Goal: Communication & Community: Answer question/provide support

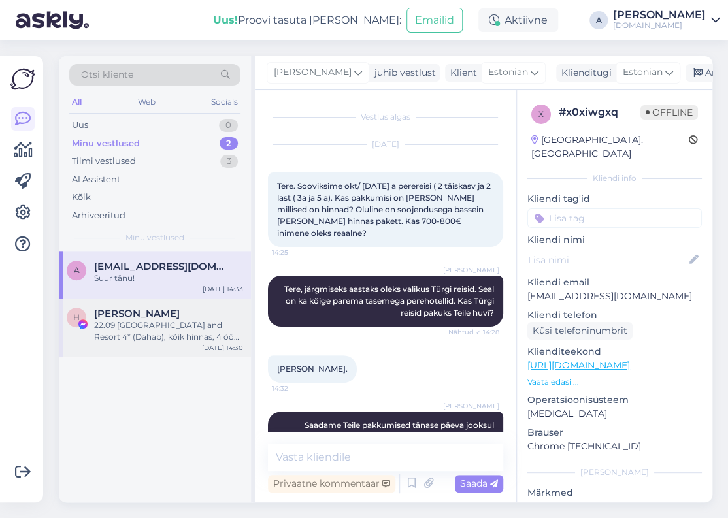
scroll to position [89, 0]
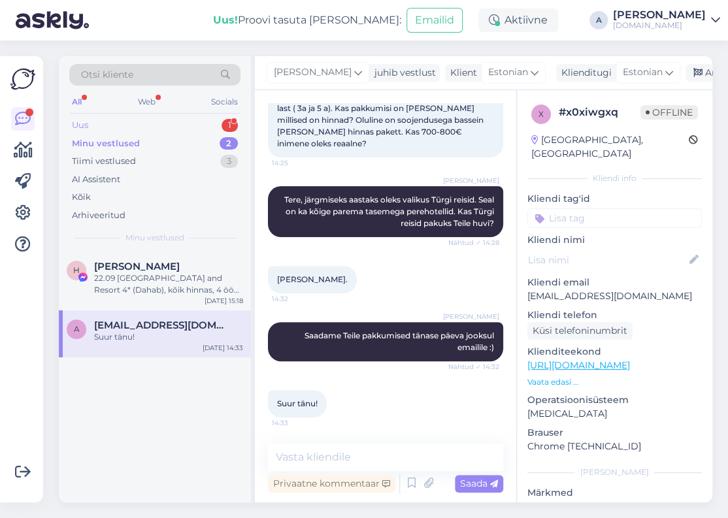
click at [200, 116] on div "Uus 1" at bounding box center [154, 125] width 171 height 18
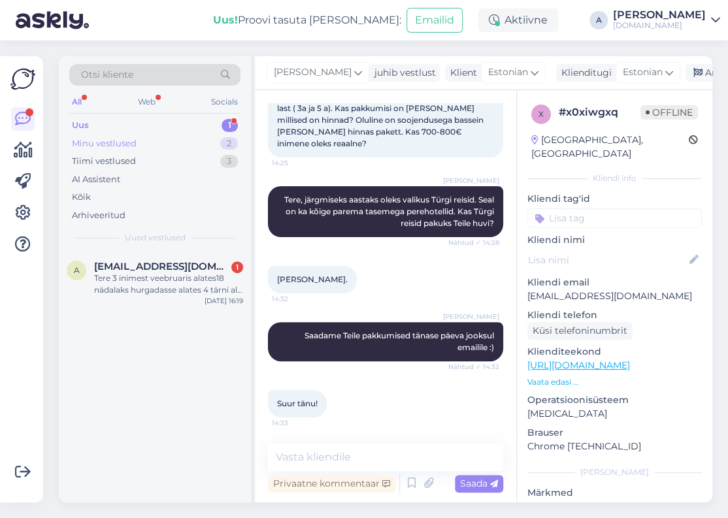
click at [194, 139] on div "Minu vestlused 2" at bounding box center [154, 144] width 171 height 18
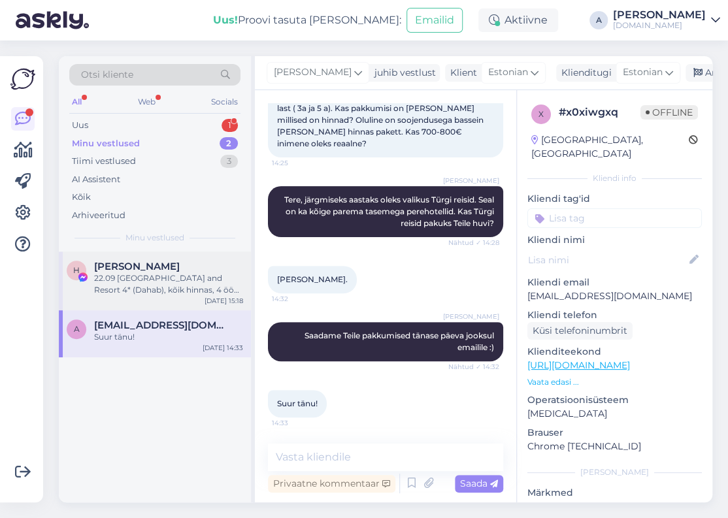
click at [146, 253] on div "H [PERSON_NAME] 22.09 [GEOGRAPHIC_DATA] and Resort 4* (Dahab), kõik hinnas, 4 ö…" at bounding box center [155, 280] width 192 height 59
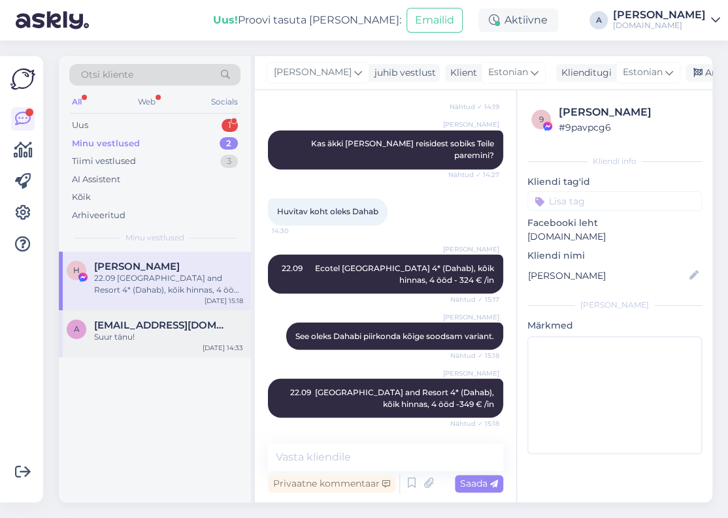
click at [169, 340] on div "Suur tänu!" at bounding box center [168, 337] width 149 height 12
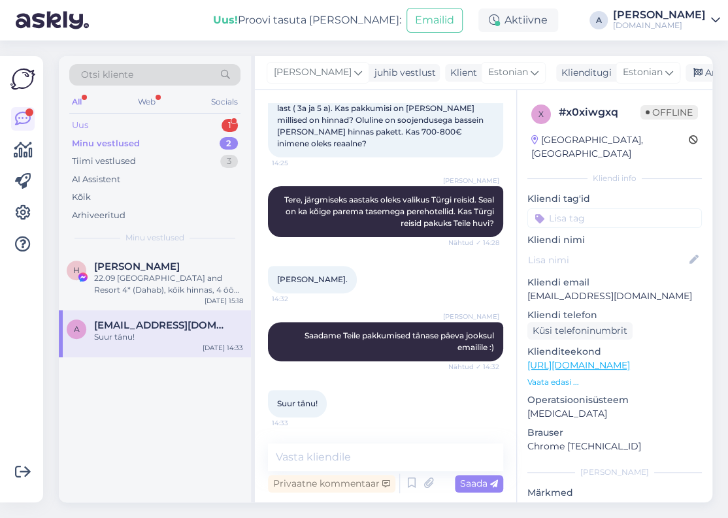
click at [215, 121] on div "Uus 1" at bounding box center [154, 125] width 171 height 18
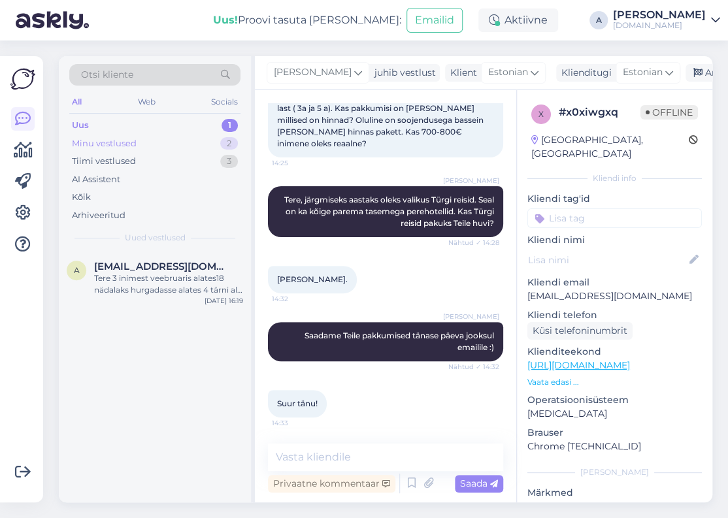
click at [221, 141] on div "2" at bounding box center [229, 143] width 18 height 13
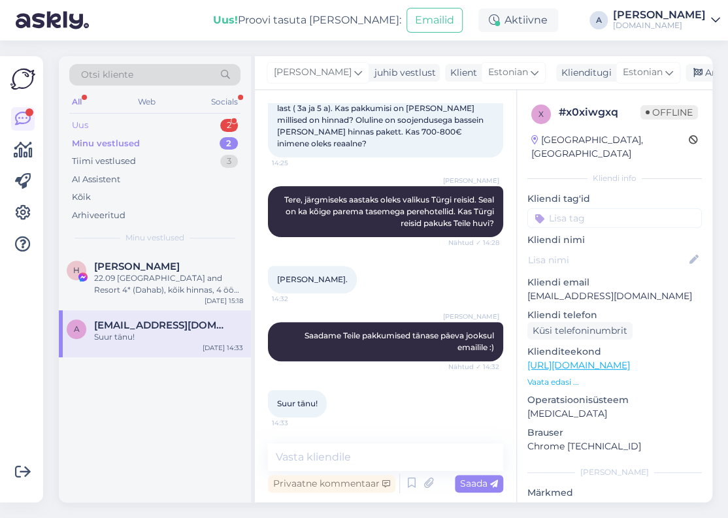
click at [199, 123] on div "Uus 2" at bounding box center [154, 125] width 171 height 18
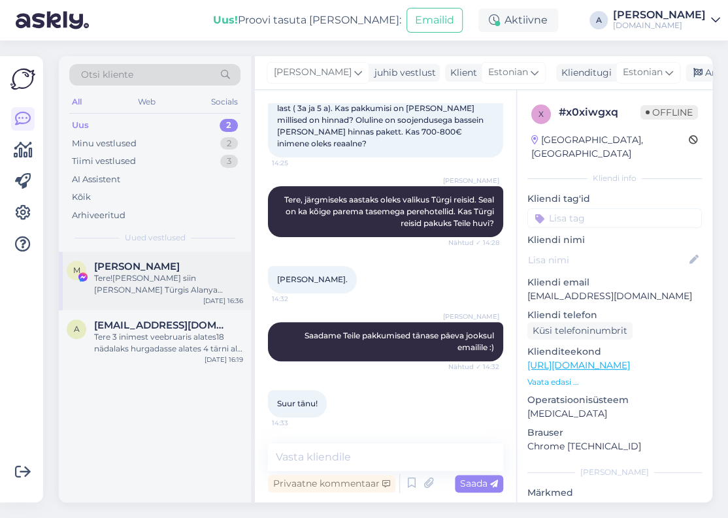
click at [180, 270] on div "[PERSON_NAME]" at bounding box center [168, 267] width 149 height 12
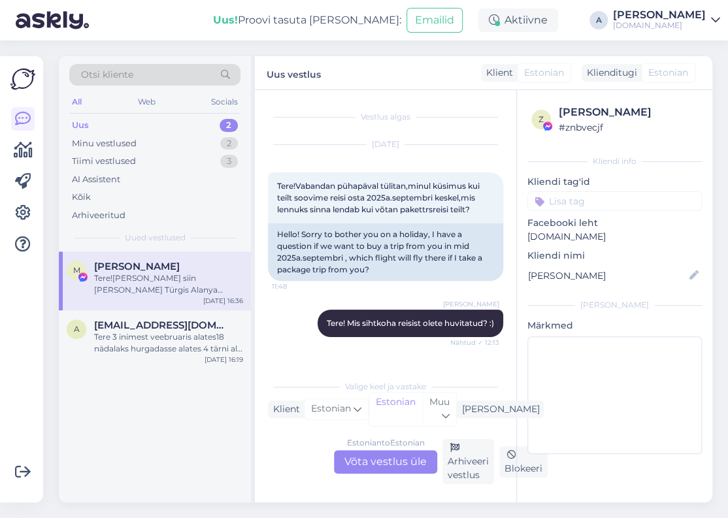
scroll to position [4003, 0]
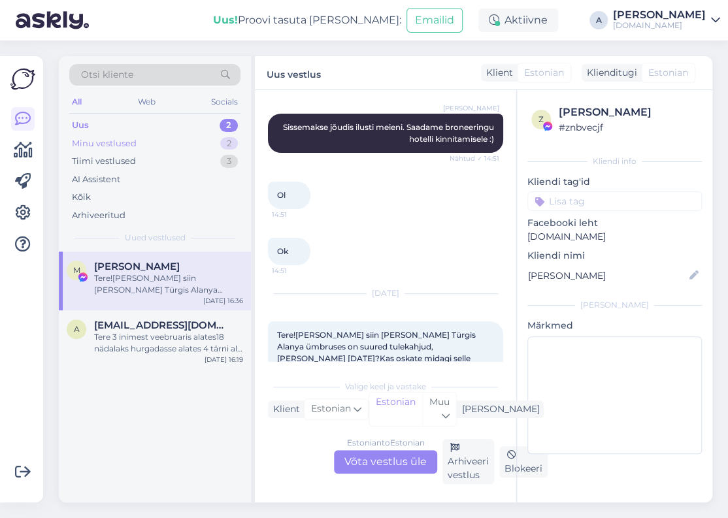
click at [184, 144] on div "Minu vestlused 2" at bounding box center [154, 144] width 171 height 18
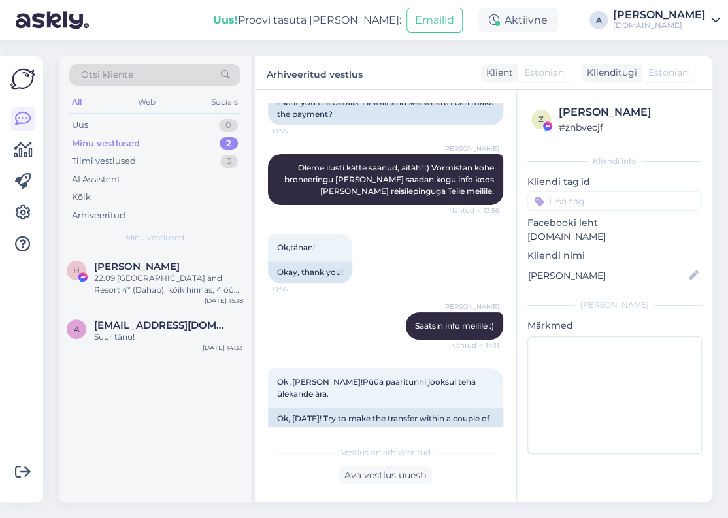
scroll to position [5154, 0]
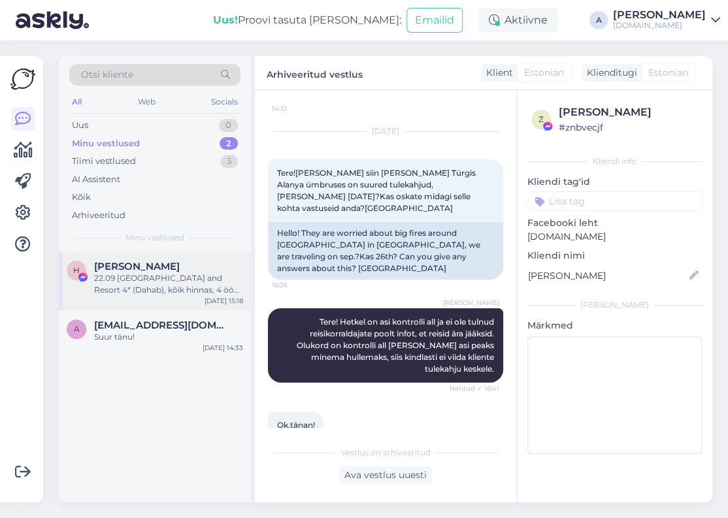
click at [229, 261] on div "[PERSON_NAME]" at bounding box center [168, 267] width 149 height 12
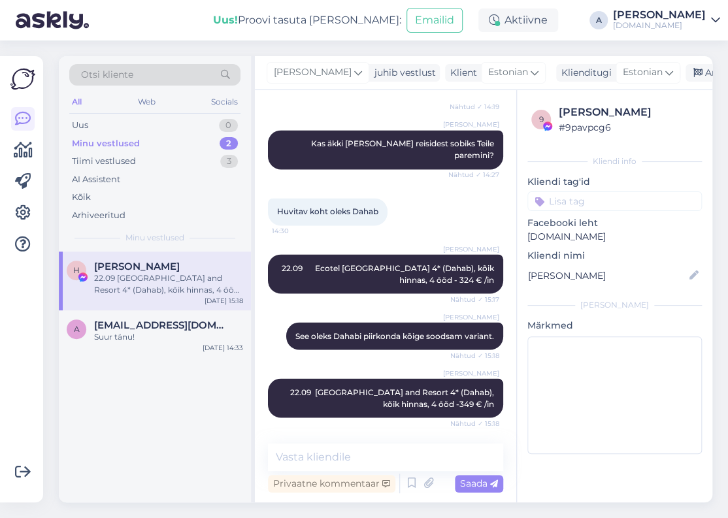
scroll to position [864, 0]
click at [385, 455] on textarea at bounding box center [385, 456] width 235 height 27
type textarea "Kas need reisid sobiks teile?"
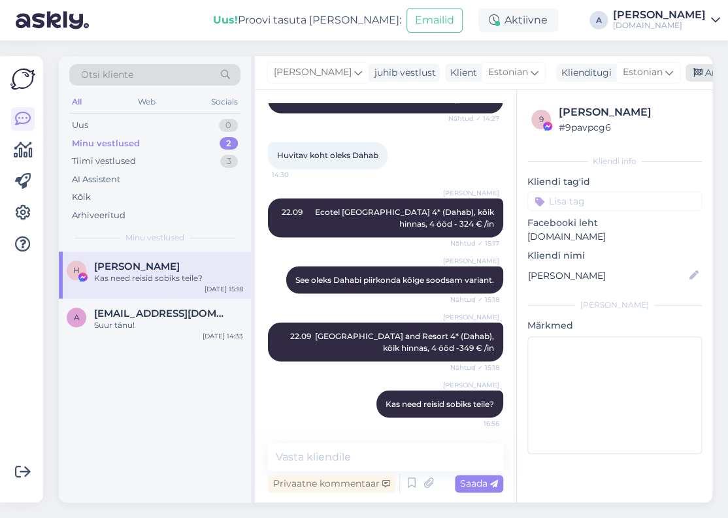
click at [693, 70] on icon at bounding box center [697, 73] width 9 height 9
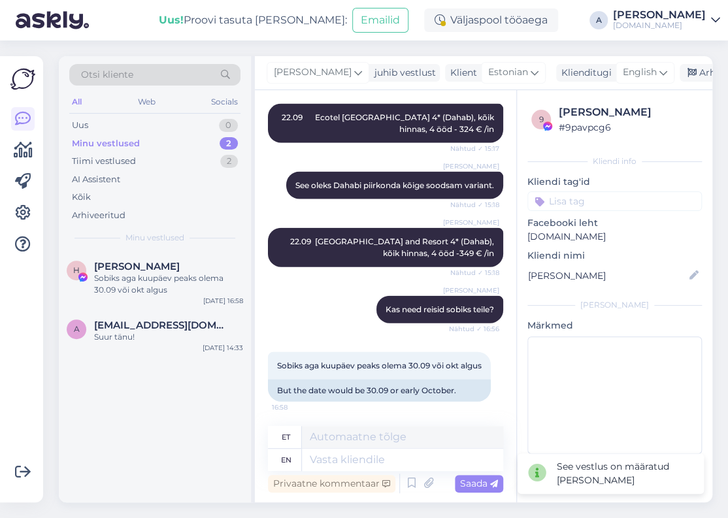
scroll to position [1173, 0]
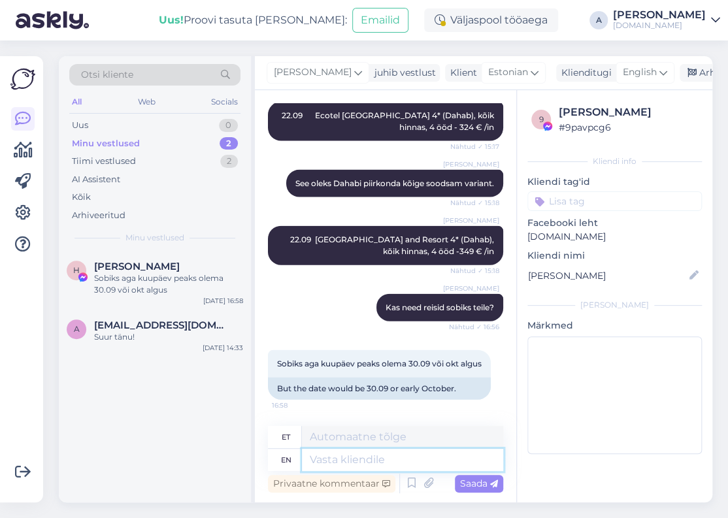
click at [399, 458] on textarea at bounding box center [402, 460] width 201 height 22
type textarea "Paraku s"
type textarea "Paraku"
type textarea "Paraku sellel aj"
type textarea "Paraku sellel"
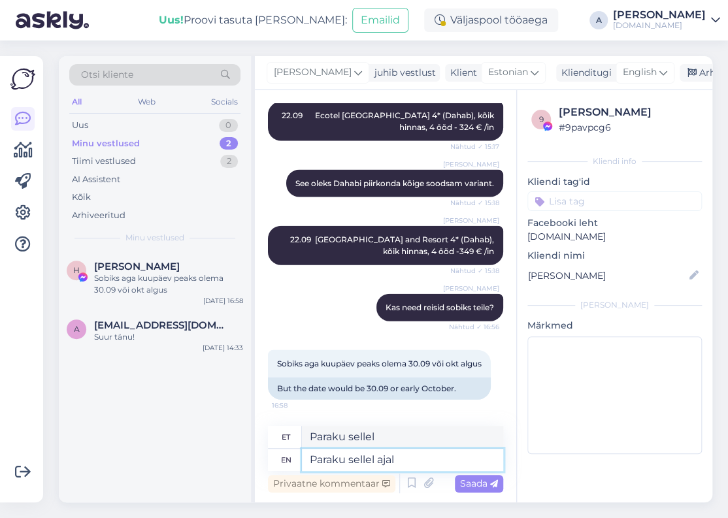
type textarea "Paraku sellel ajal o"
type textarea "Paraku sellel ajal"
type textarea "Paraku sellel ajal on h"
type textarea "Paraku sellel ajal on"
type textarea "Paraku sellel ajal on hinnad k"
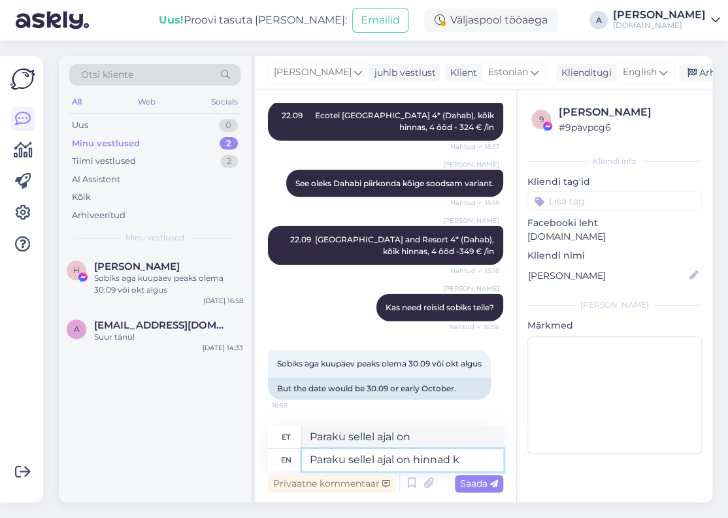
type textarea "Paraku selle ajal on hinnad"
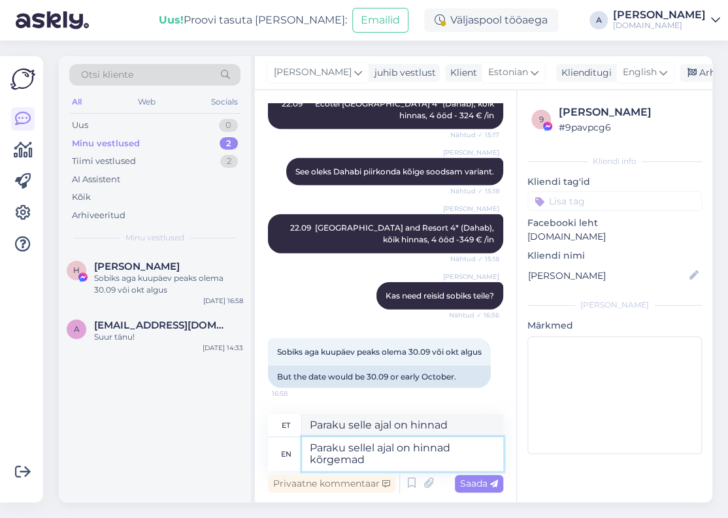
type textarea "Paraku sellel ajal on hinnad kõrgemad."
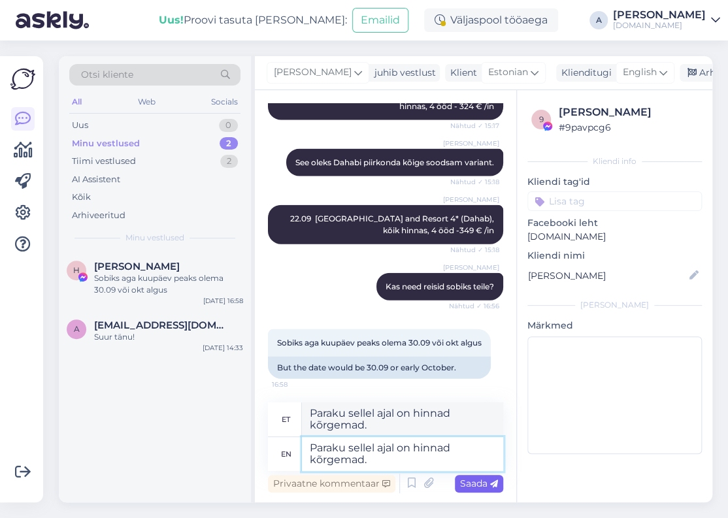
type textarea "Paraku sellel ajal on hinnad kõrgemad."
click at [490, 481] on icon at bounding box center [494, 484] width 8 height 8
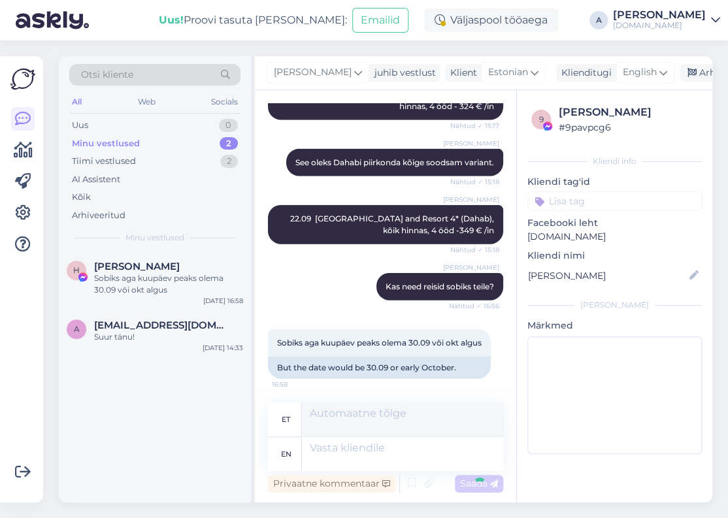
scroll to position [1252, 0]
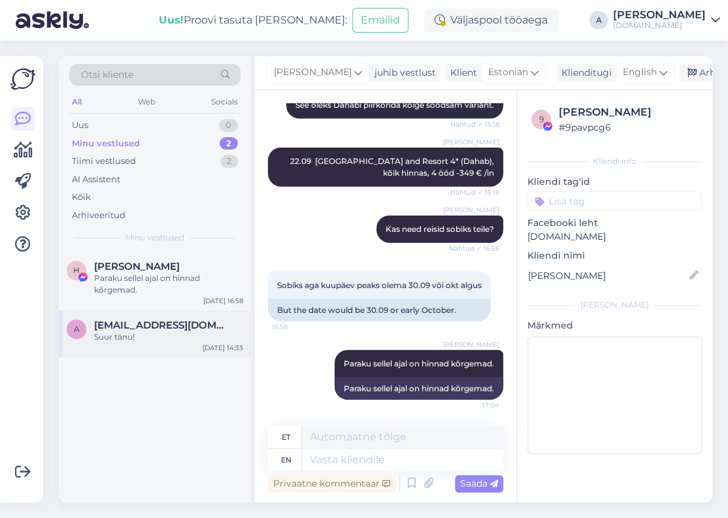
click at [187, 324] on span "[EMAIL_ADDRESS][DOMAIN_NAME]" at bounding box center [162, 325] width 136 height 12
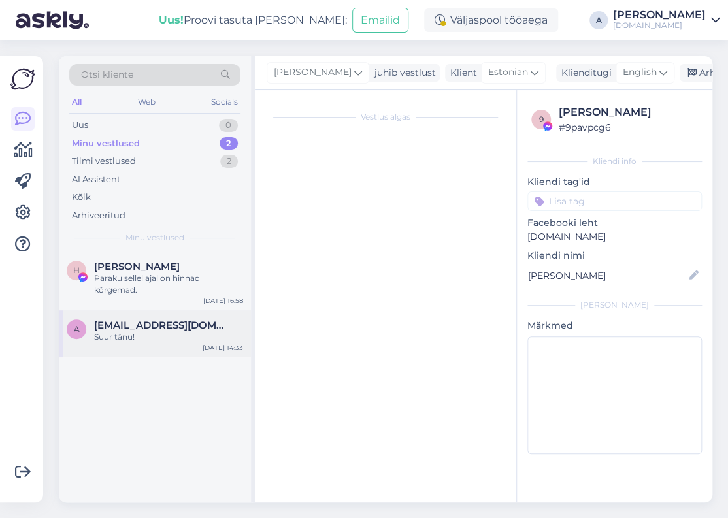
scroll to position [89, 0]
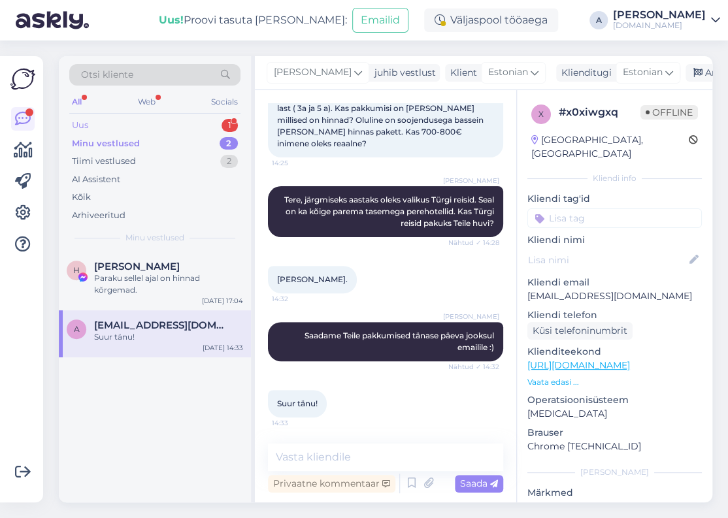
click at [219, 127] on div "Uus 1" at bounding box center [154, 125] width 171 height 18
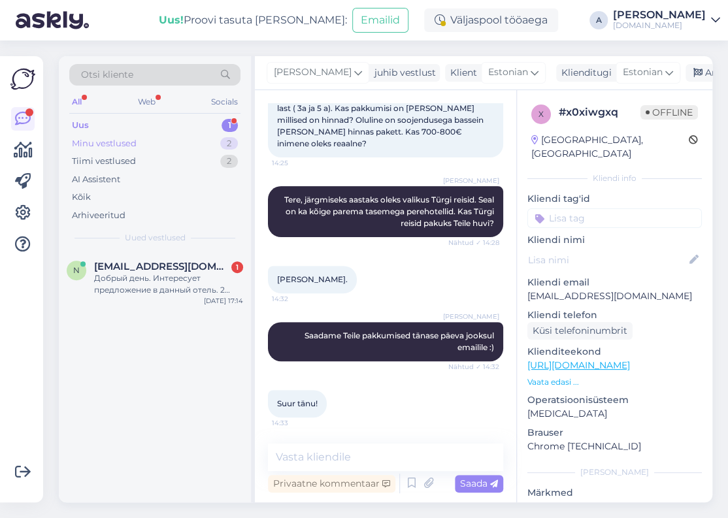
click at [223, 141] on div "2" at bounding box center [229, 143] width 18 height 13
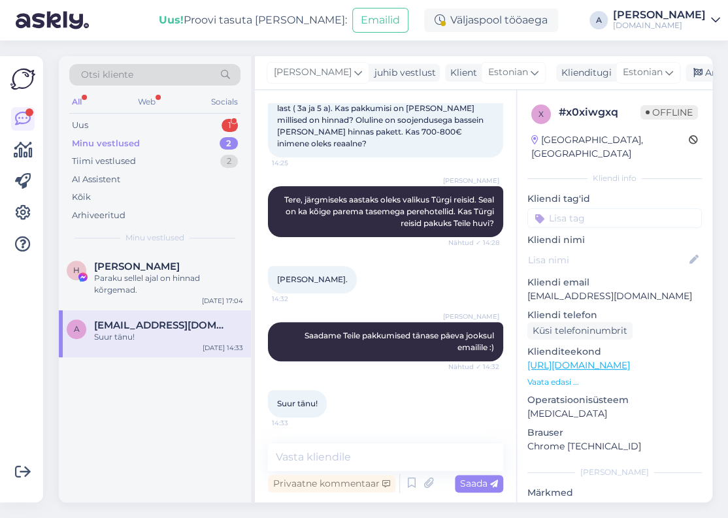
click at [177, 326] on span "[EMAIL_ADDRESS][DOMAIN_NAME]" at bounding box center [162, 325] width 136 height 12
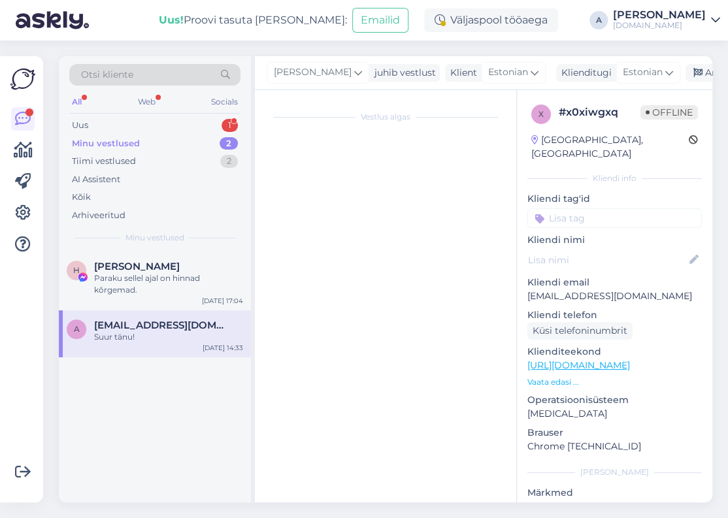
scroll to position [0, 0]
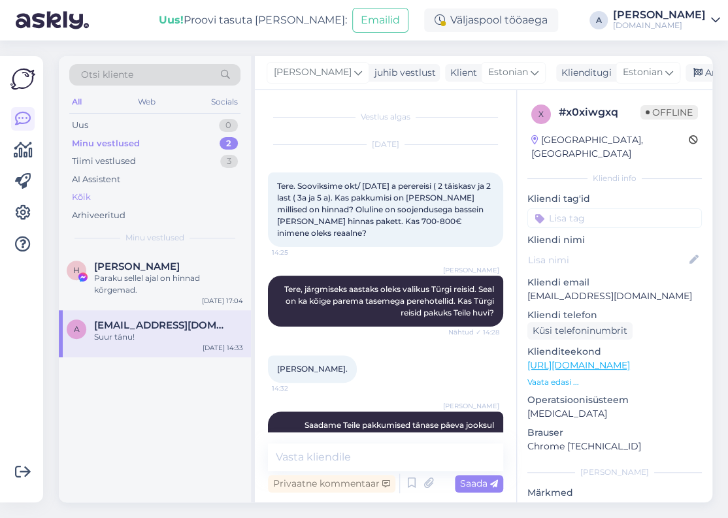
click at [162, 195] on div "Kõik" at bounding box center [154, 197] width 171 height 18
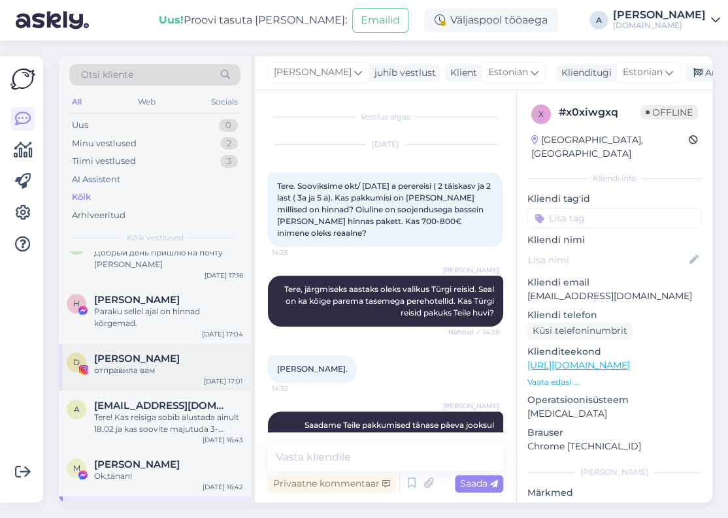
scroll to position [65, 0]
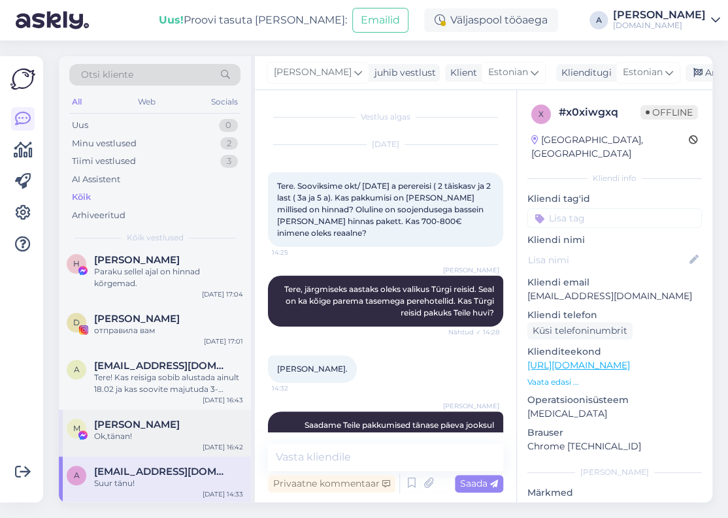
click at [185, 409] on div "M [PERSON_NAME],tänan! [DATE] 16:42" at bounding box center [155, 432] width 192 height 47
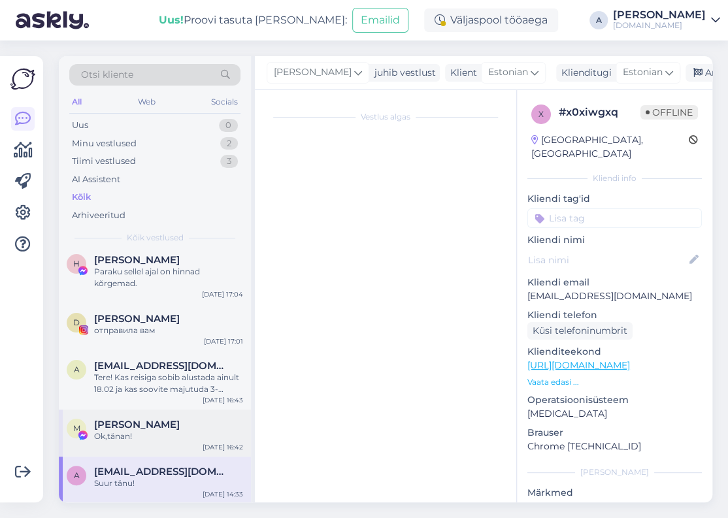
scroll to position [5154, 0]
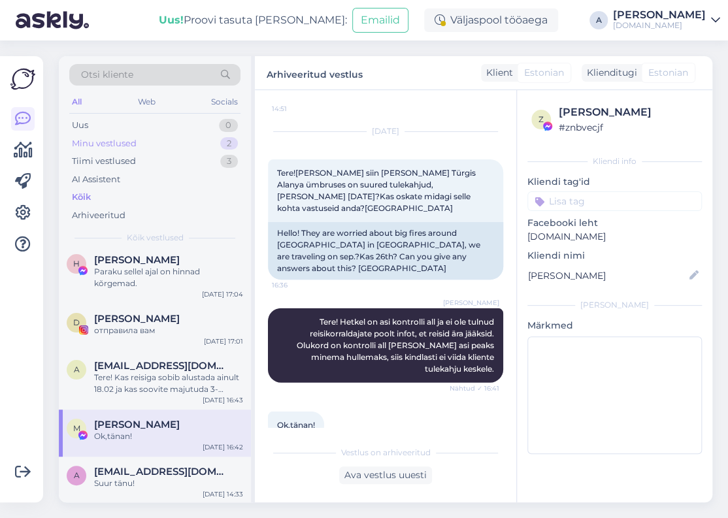
click at [129, 143] on div "Minu vestlused" at bounding box center [104, 143] width 65 height 13
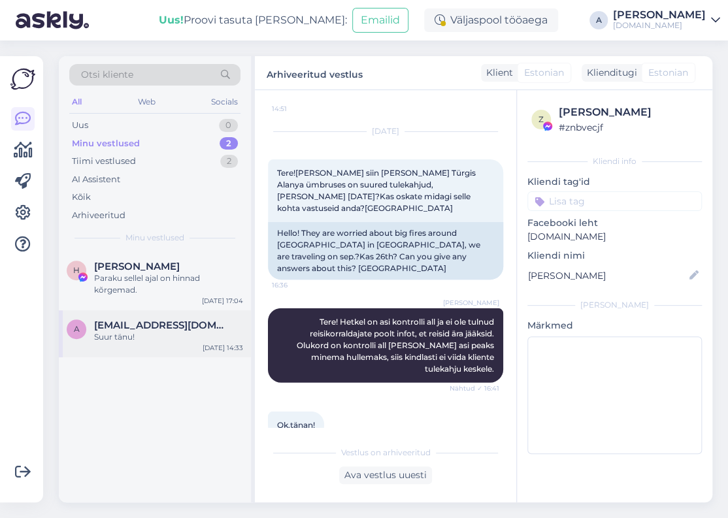
click at [143, 310] on div "a [EMAIL_ADDRESS][DOMAIN_NAME] Suur tänu! [DATE] 14:33" at bounding box center [155, 333] width 192 height 47
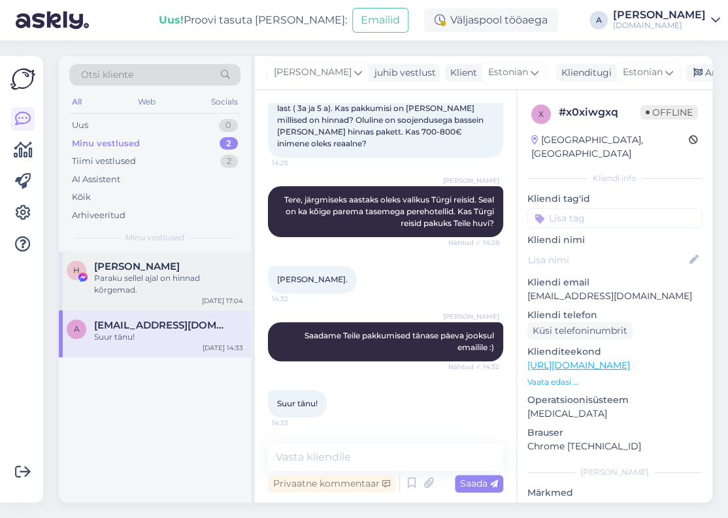
click at [143, 283] on div "Paraku sellel ajal on hinnad kõrgemad." at bounding box center [168, 284] width 149 height 24
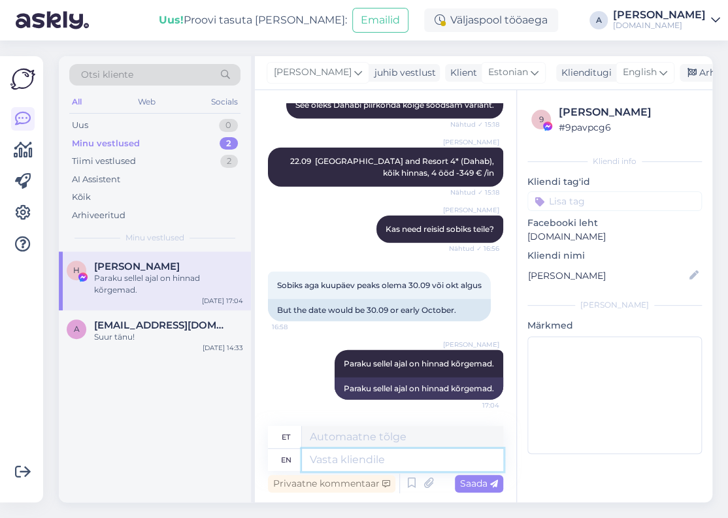
click at [393, 462] on textarea at bounding box center [402, 460] width 201 height 22
type textarea "Võotie"
type textarea "V"
type textarea "Võite m"
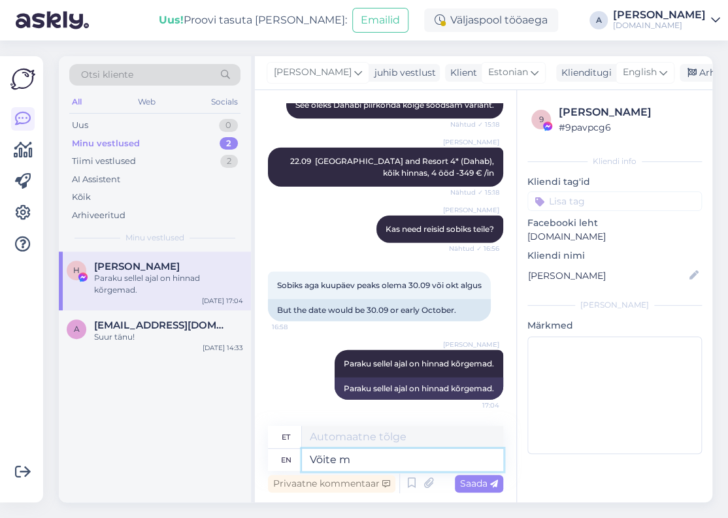
type textarea "[PERSON_NAME]"
type textarea "Võite meiega m"
type textarea "Võida meiega"
type textarea "Võite meiega [PERSON_NAME]"
type textarea "Võida meiega [PERSON_NAME]"
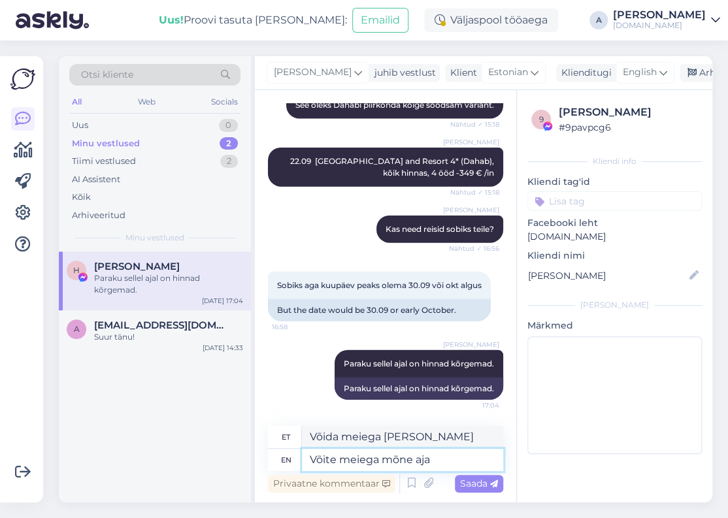
type textarea "Võite meiega mõne aja p"
type textarea "Võida meiega mõnda aega"
type textarea "Võite meiega mõne [PERSON_NAME] uu"
type textarea "võite meiega mõne [PERSON_NAME]"
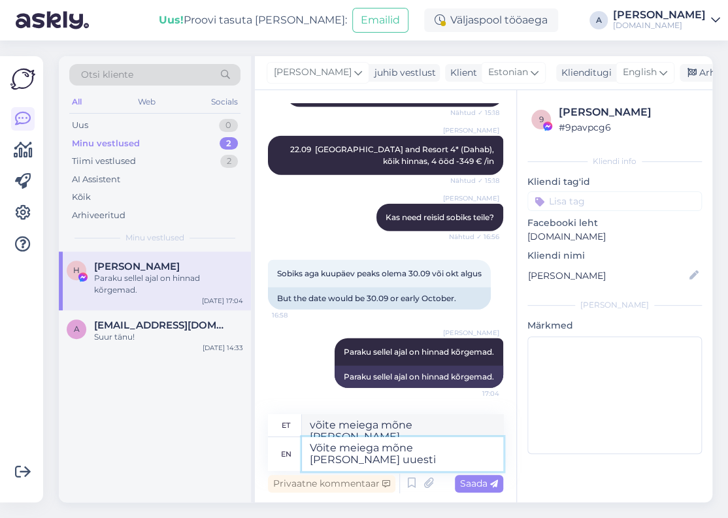
type textarea "Võite meiega mõne [PERSON_NAME] uuesti ü"
type textarea "Võite meiega mõne [PERSON_NAME] uuesti"
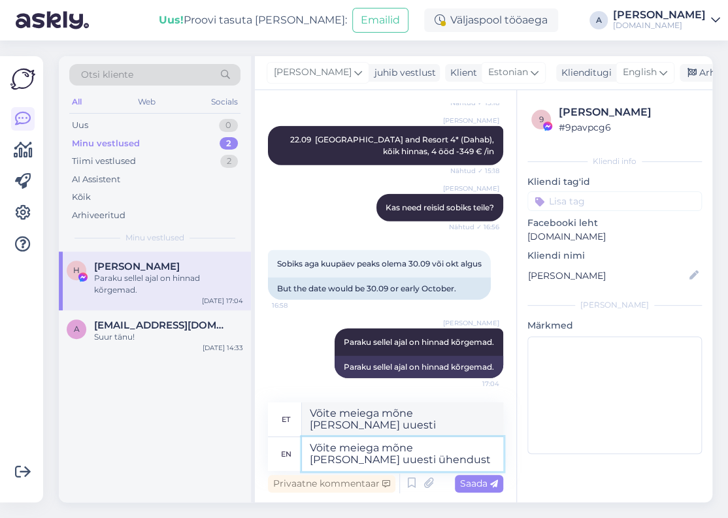
type textarea "Võite meiega mõne [PERSON_NAME] uuesti ühendust v"
type textarea "Võite meiega mõne [PERSON_NAME] uuesti ühendust"
type textarea "Võite meiega mõne [PERSON_NAME] uuesti ühendust [PERSON_NAME] j"
type textarea "Võite meiega mõne [PERSON_NAME] uuesti ühendust [PERSON_NAME]"
type textarea "Võite meiega mõne [PERSON_NAME] uuesti ühendust [PERSON_NAME] s"
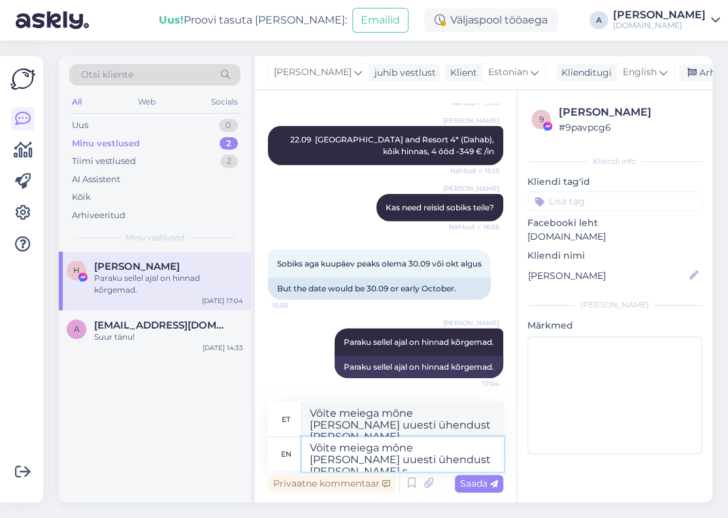
type textarea "Võite meiega mõne [PERSON_NAME] uuesti ühendust [PERSON_NAME]"
type textarea "Võite meiega mõne [PERSON_NAME] uuesti ühendust [PERSON_NAME] [PERSON_NAME] va"
type textarea "Võite meiega mõne [PERSON_NAME] uuesti ühendust [PERSON_NAME] [PERSON_NAME]"
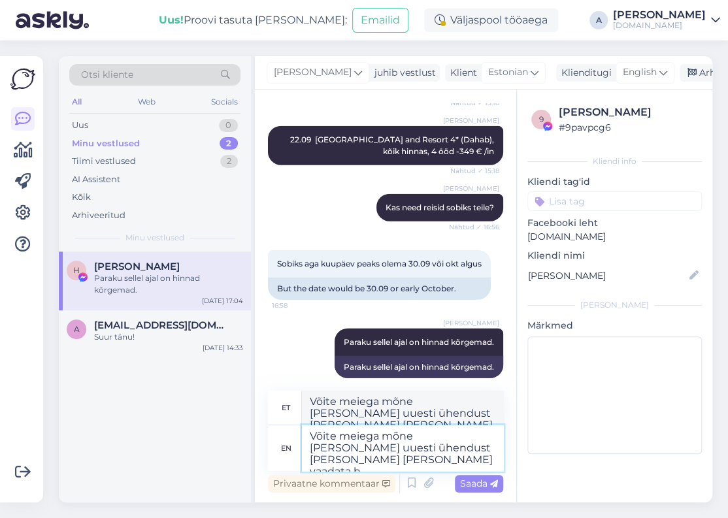
type textarea "Võite meiega mõne [PERSON_NAME] uuesti ühendust [PERSON_NAME] [PERSON_NAME] vaa…"
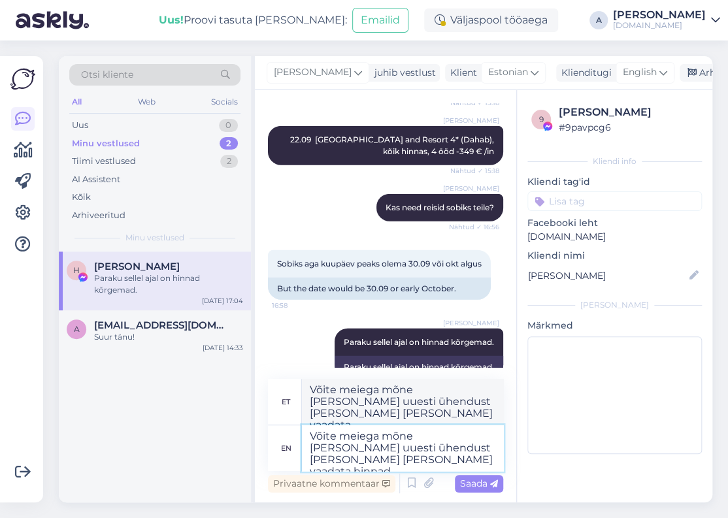
type textarea "Võite meiega mõne [PERSON_NAME] uuesti ühendust [PERSON_NAME] [PERSON_NAME] vaa…"
type textarea "Võite meiega mõne [PERSON_NAME] uuesti [PERSON_NAME] [PERSON_NAME] vaadata hinn…"
type textarea "Võite meiega mõne [PERSON_NAME] uuesti ühendust [PERSON_NAME] [PERSON_NAME] vaa…"
type textarea "Võite meiega mõne [PERSON_NAME] uuesti [PERSON_NAME] [PERSON_NAME] vaadata hinn…"
type textarea "Võite meiega mõne [PERSON_NAME] uuesti ühendust [PERSON_NAME] [PERSON_NAME] vaa…"
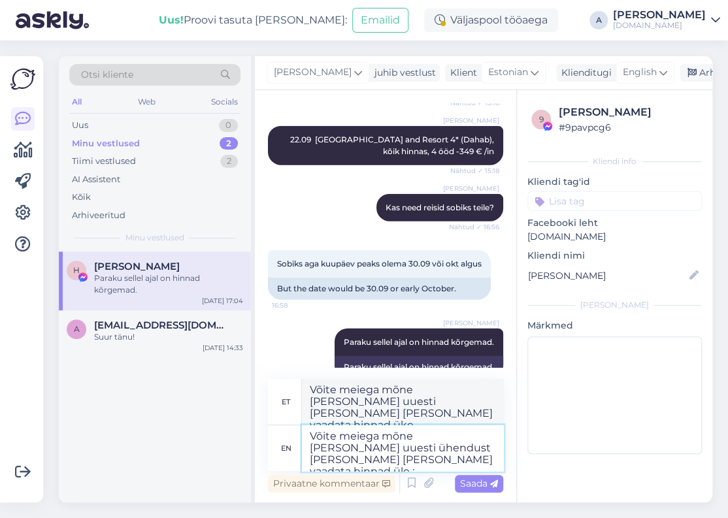
type textarea "Võite meiega mõne [PERSON_NAME] uuesti [PERSON_NAME] [PERSON_NAME] vaadata hinn…"
type textarea "Võite meiega mõne [PERSON_NAME] uuesti ühendust [PERSON_NAME] [PERSON_NAME] vaa…"
type textarea "Võite meiega mõne [PERSON_NAME] uuesti [PERSON_NAME] [PERSON_NAME] vaadata hinn…"
type textarea "Võite meiega mõne [PERSON_NAME] uuesti ühendust [PERSON_NAME] [PERSON_NAME] vaa…"
click at [622, 70] on span "English" at bounding box center [639, 72] width 34 height 14
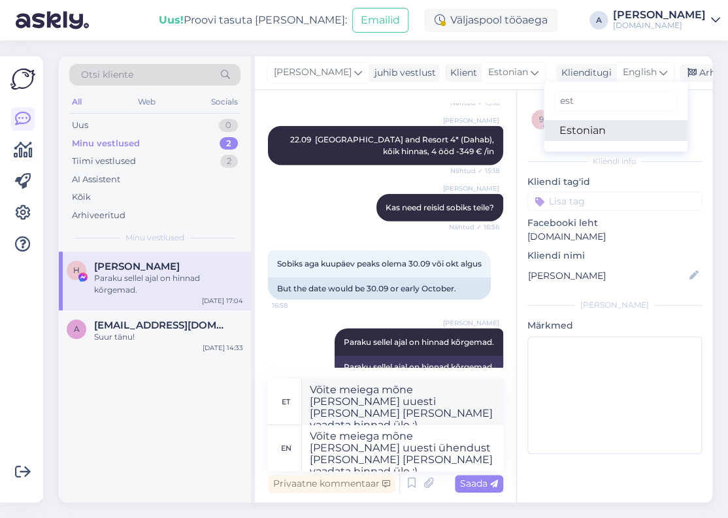
type input "est"
click at [589, 126] on link "Estonian" at bounding box center [615, 130] width 144 height 21
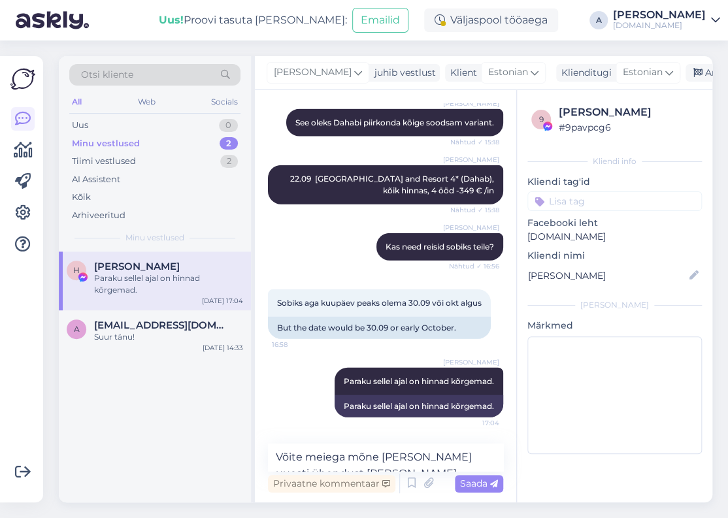
scroll to position [1234, 0]
click at [472, 489] on div "Saada" at bounding box center [479, 484] width 48 height 18
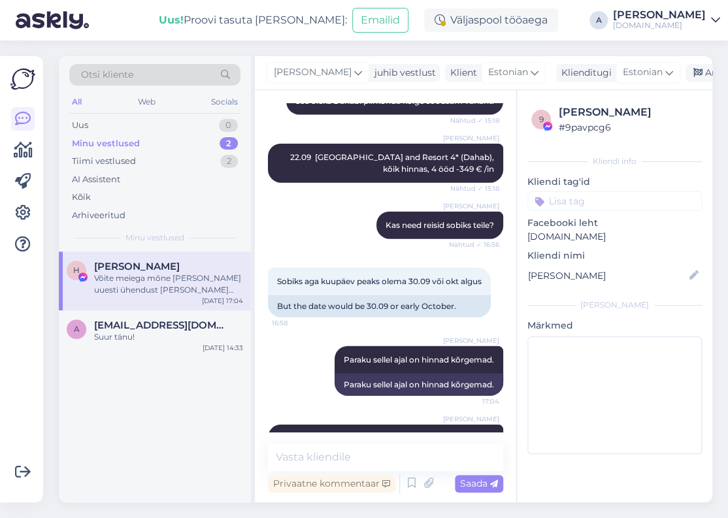
scroll to position [1302, 0]
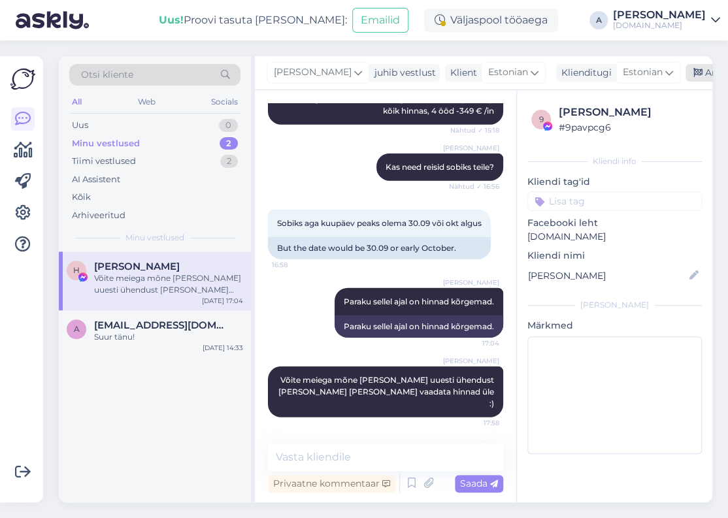
click at [685, 69] on div "Arhiveeri vestlus" at bounding box center [735, 73] width 101 height 18
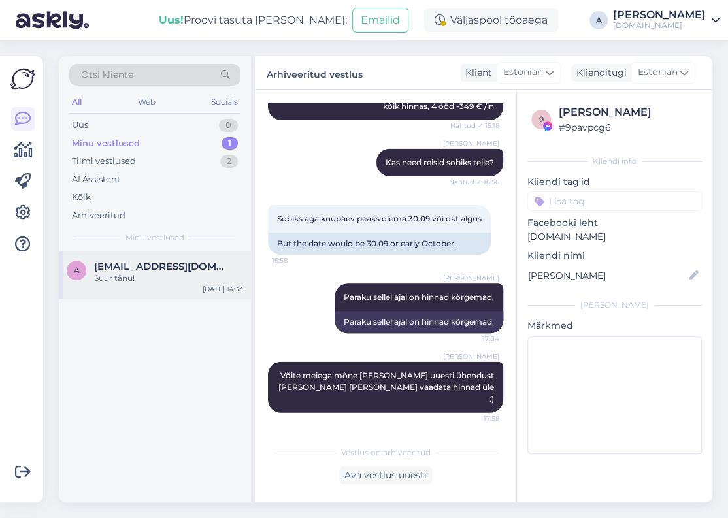
click at [128, 277] on div "Suur tänu!" at bounding box center [168, 278] width 149 height 12
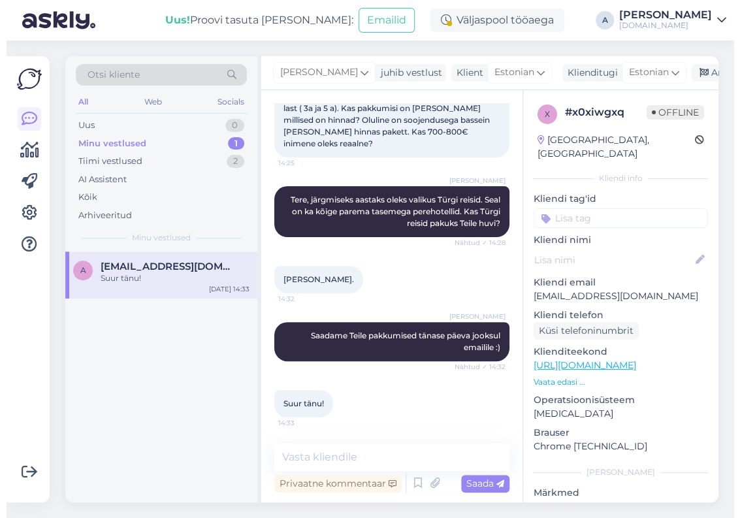
scroll to position [89, 0]
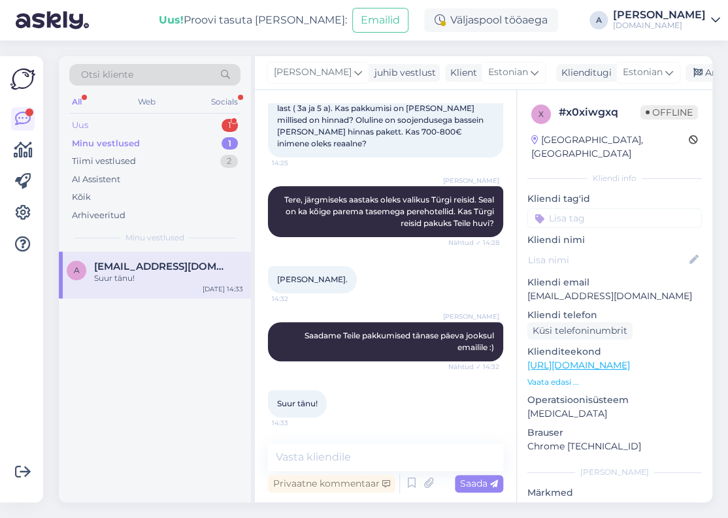
click at [172, 120] on div "Uus 1" at bounding box center [154, 125] width 171 height 18
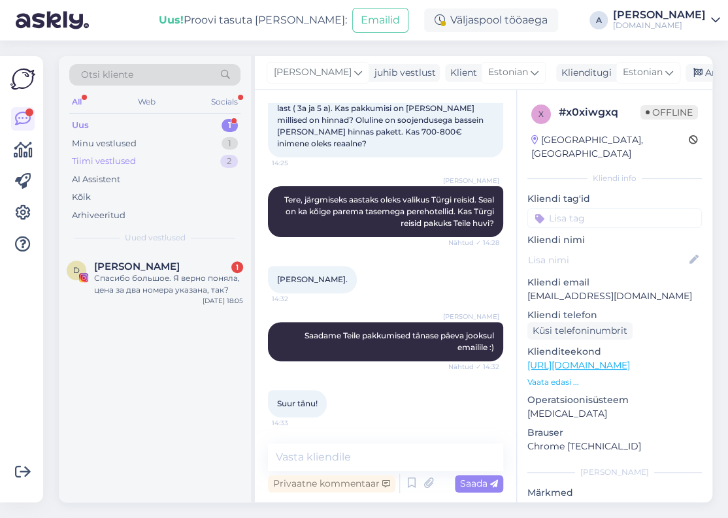
click at [163, 163] on div "Tiimi vestlused 2" at bounding box center [154, 161] width 171 height 18
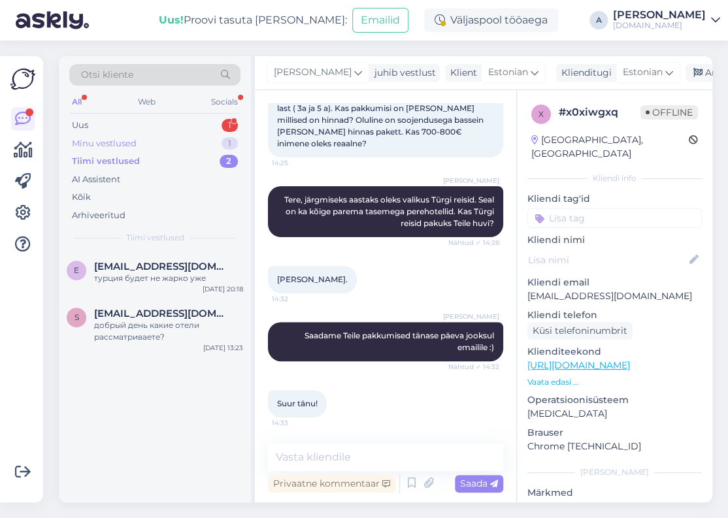
click at [125, 140] on div "Minu vestlused" at bounding box center [104, 143] width 65 height 13
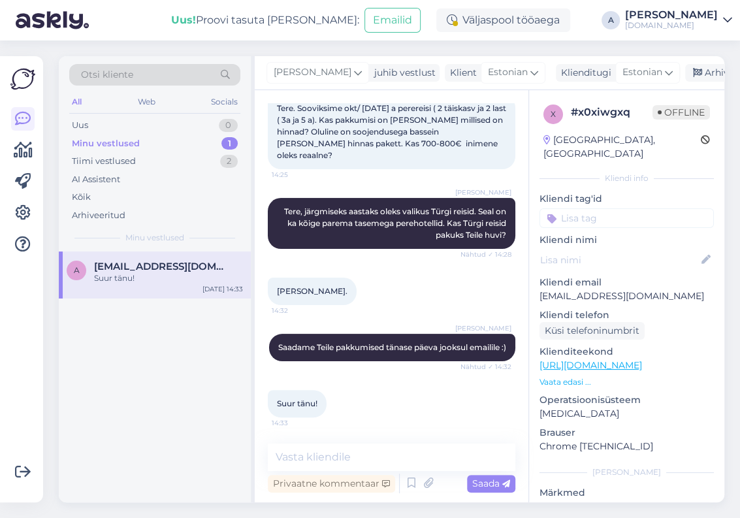
scroll to position [78, 0]
